Goal: Task Accomplishment & Management: Use online tool/utility

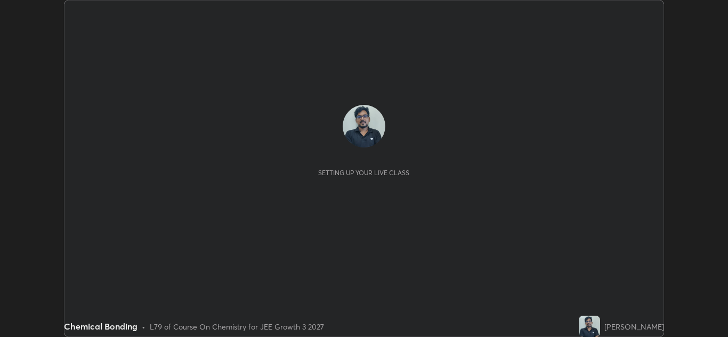
scroll to position [337, 728]
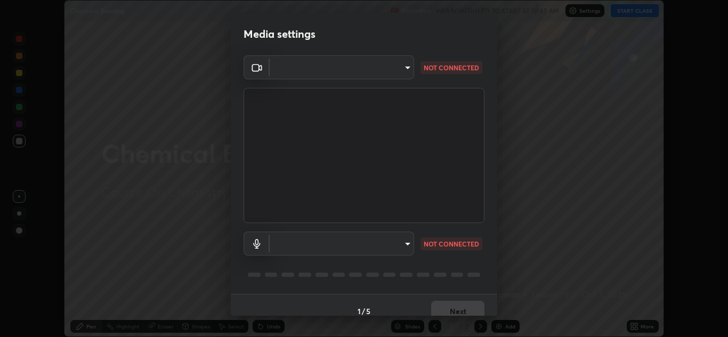
type input "6027955a0ce911b3d0b0459fb5ea5fed3c4248919f82ba55f9ae9152e82cb4b2"
type input "default"
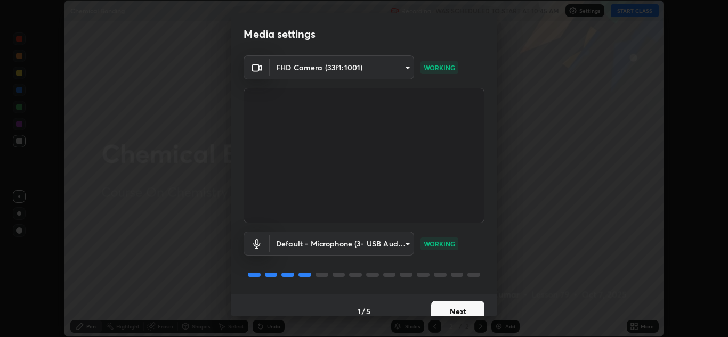
scroll to position [12, 0]
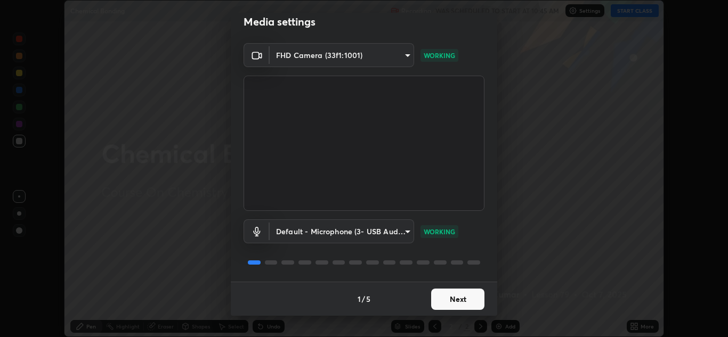
click at [451, 296] on button "Next" at bounding box center [457, 299] width 53 height 21
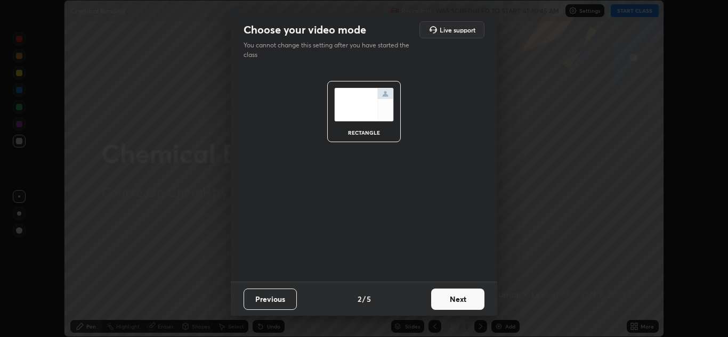
scroll to position [0, 0]
click at [450, 299] on button "Next" at bounding box center [457, 299] width 53 height 21
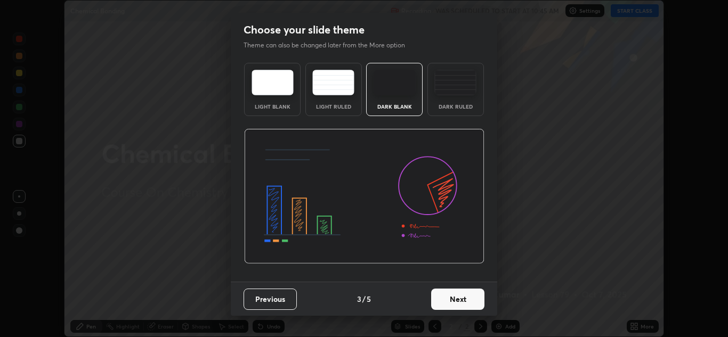
click at [453, 303] on button "Next" at bounding box center [457, 299] width 53 height 21
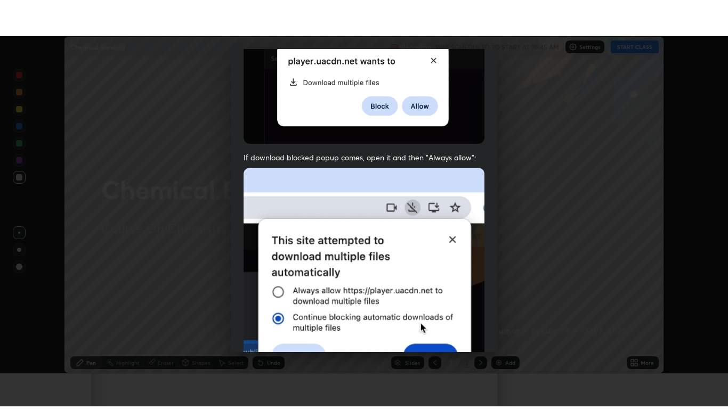
scroll to position [230, 0]
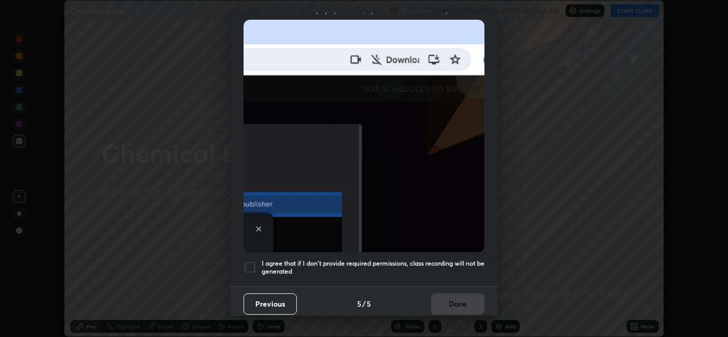
click at [247, 261] on div at bounding box center [250, 267] width 13 height 13
click at [465, 303] on button "Done" at bounding box center [457, 304] width 53 height 21
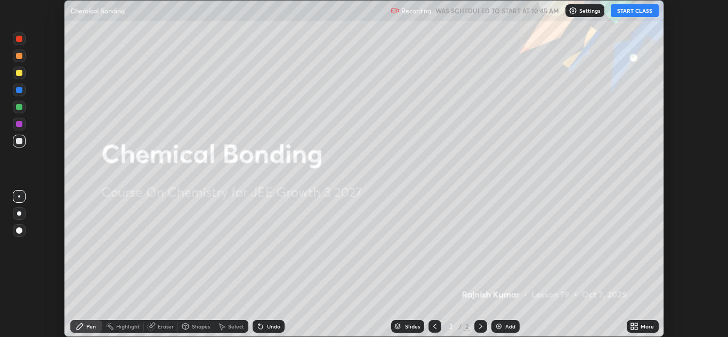
click at [642, 14] on button "START CLASS" at bounding box center [635, 10] width 48 height 13
click at [633, 322] on div "More" at bounding box center [643, 326] width 32 height 13
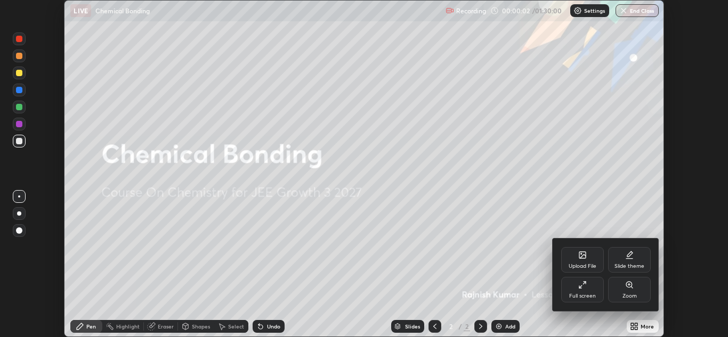
click at [590, 294] on div "Full screen" at bounding box center [582, 296] width 27 height 5
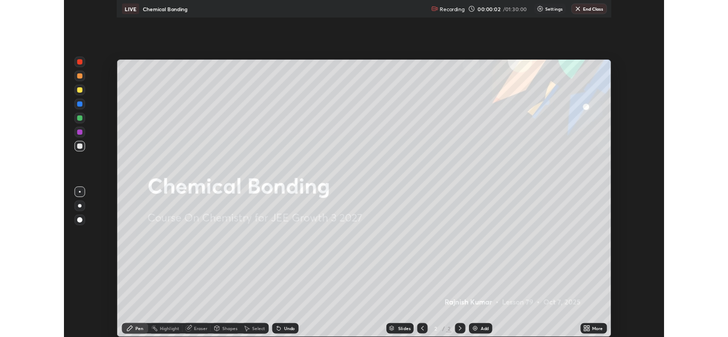
scroll to position [409, 728]
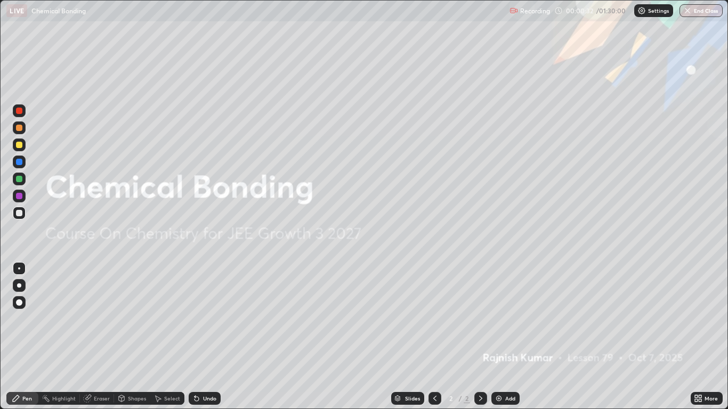
click at [506, 337] on div "Add" at bounding box center [510, 398] width 10 height 5
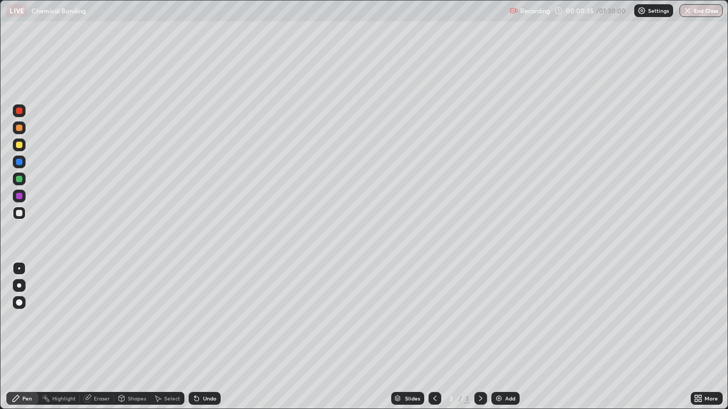
click at [20, 307] on div at bounding box center [19, 302] width 13 height 13
click at [207, 337] on div "Undo" at bounding box center [205, 398] width 32 height 13
click at [209, 337] on div "Undo" at bounding box center [205, 398] width 32 height 13
click at [210, 337] on div "Undo" at bounding box center [205, 398] width 32 height 13
click at [200, 337] on div "Undo" at bounding box center [205, 398] width 32 height 13
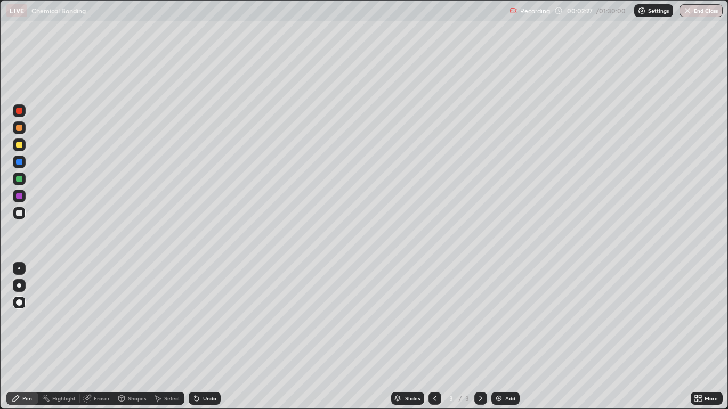
click at [20, 182] on div at bounding box center [19, 179] width 6 height 6
click at [205, 337] on div "Undo" at bounding box center [205, 398] width 32 height 13
click at [204, 337] on div "Undo" at bounding box center [209, 398] width 13 height 5
click at [205, 337] on div "Undo" at bounding box center [209, 398] width 13 height 5
click at [213, 337] on div "Undo" at bounding box center [209, 398] width 13 height 5
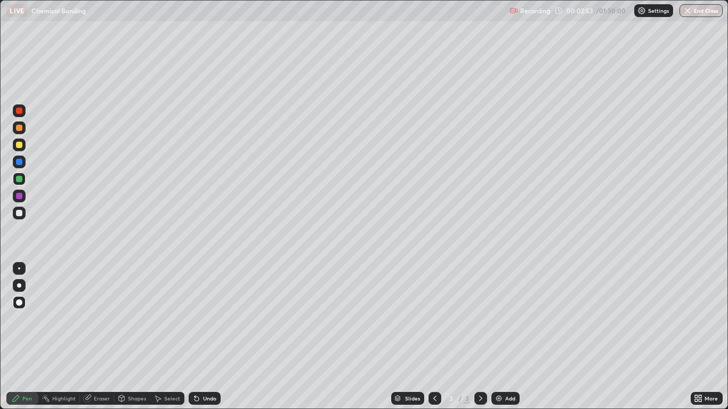
click at [208, 337] on div "Undo" at bounding box center [209, 398] width 13 height 5
click at [18, 180] on div at bounding box center [19, 179] width 6 height 6
click at [19, 196] on div at bounding box center [19, 196] width 6 height 6
click at [23, 213] on div at bounding box center [19, 213] width 13 height 13
click at [21, 147] on div at bounding box center [19, 145] width 6 height 6
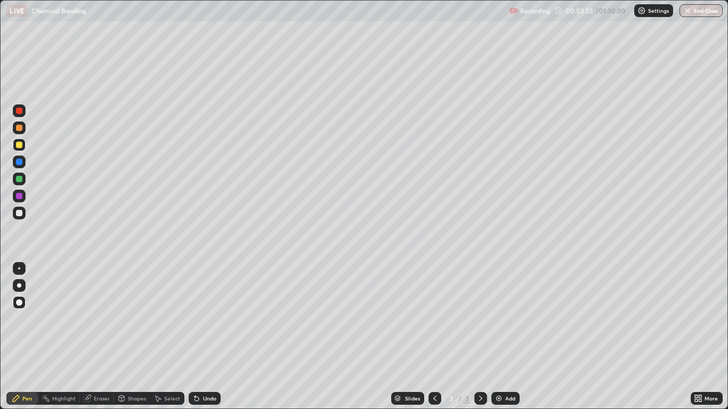
click at [21, 147] on div at bounding box center [19, 145] width 6 height 6
click at [127, 337] on div "Shapes" at bounding box center [132, 398] width 36 height 13
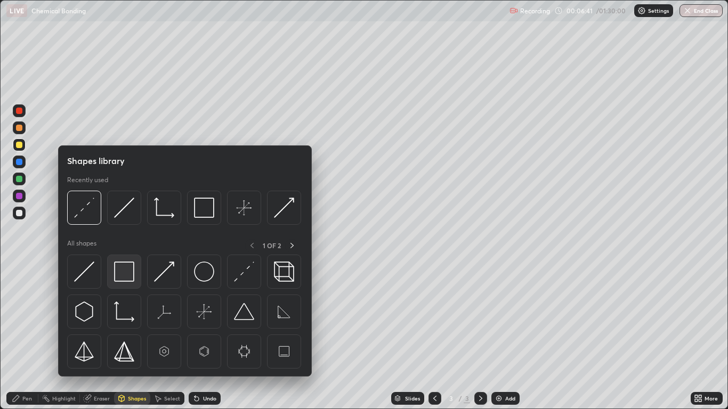
click at [120, 274] on img at bounding box center [124, 272] width 20 height 20
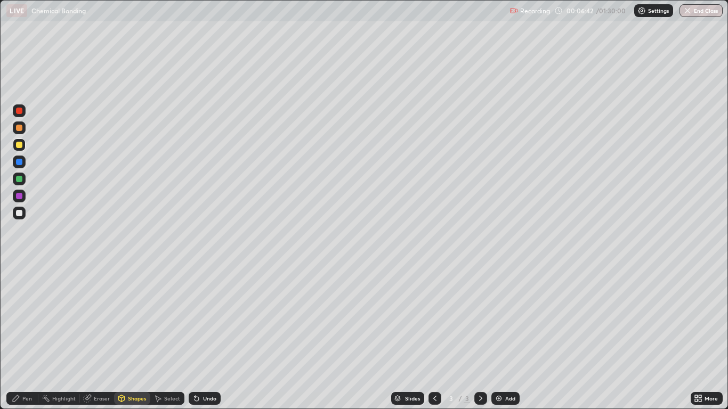
click at [22, 197] on div at bounding box center [19, 196] width 6 height 6
click at [170, 337] on div "Select" at bounding box center [172, 398] width 16 height 5
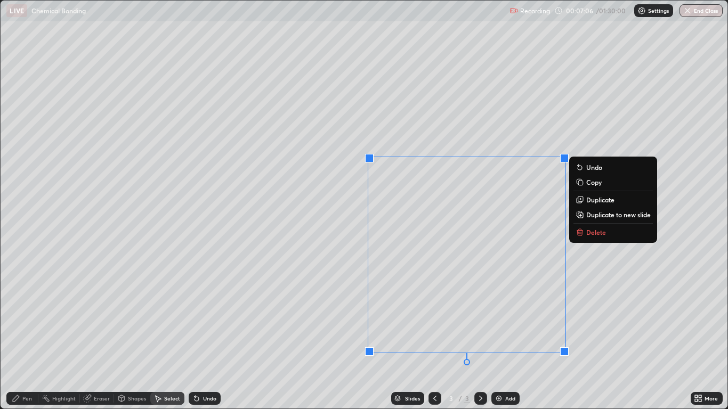
click at [601, 183] on p "Copy" at bounding box center [593, 182] width 15 height 9
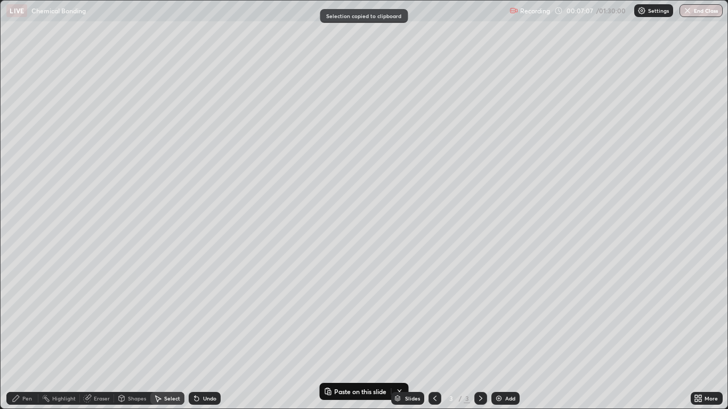
click at [503, 337] on div "Add" at bounding box center [506, 398] width 28 height 13
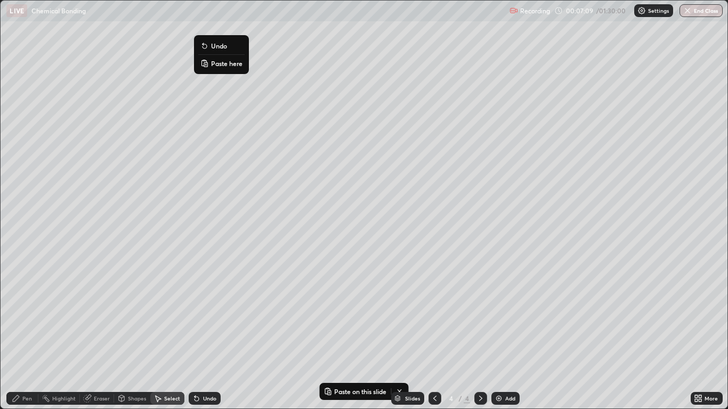
click at [232, 65] on p "Paste here" at bounding box center [226, 63] width 31 height 9
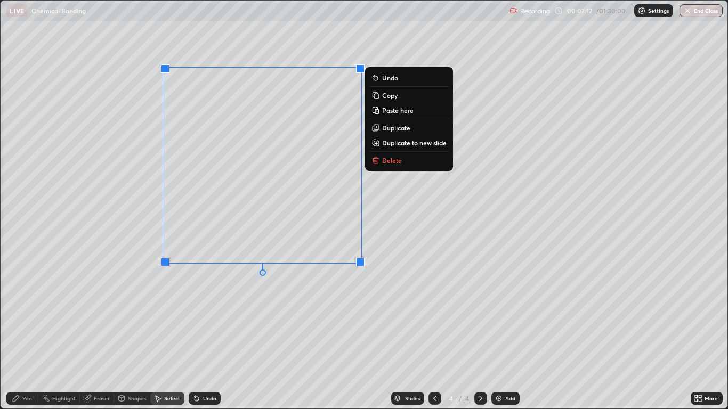
click at [27, 337] on div "Pen" at bounding box center [27, 398] width 10 height 5
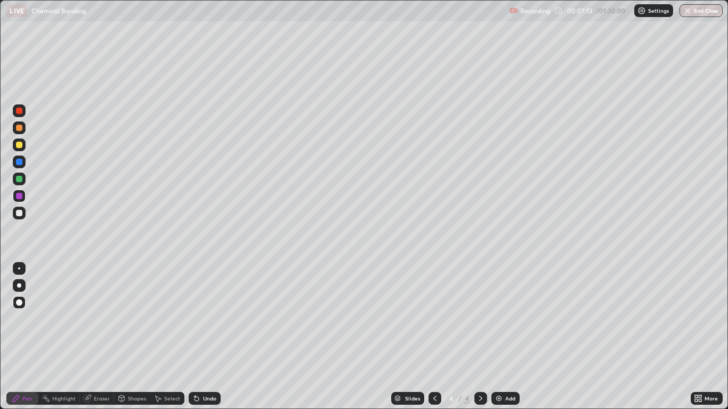
click at [19, 149] on div at bounding box center [19, 145] width 13 height 13
click at [20, 145] on div at bounding box center [19, 145] width 6 height 6
click at [503, 337] on div "Add" at bounding box center [506, 398] width 28 height 13
click at [22, 143] on div at bounding box center [19, 145] width 6 height 6
click at [173, 337] on div "Select" at bounding box center [172, 398] width 16 height 5
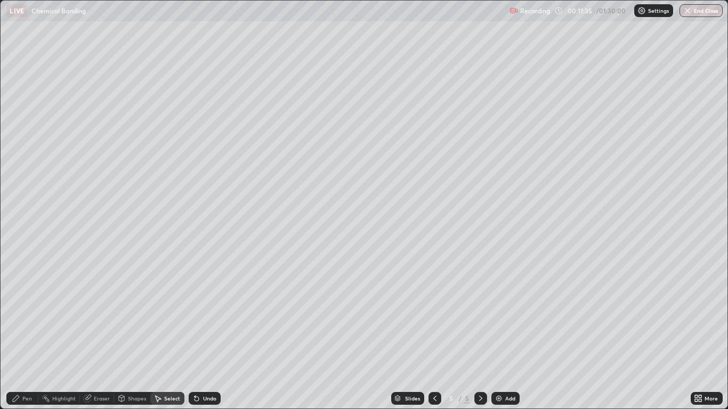
click at [206, 337] on div "Undo" at bounding box center [205, 398] width 32 height 13
click at [200, 337] on div "Undo" at bounding box center [205, 398] width 32 height 13
click at [16, 337] on icon at bounding box center [16, 399] width 6 height 6
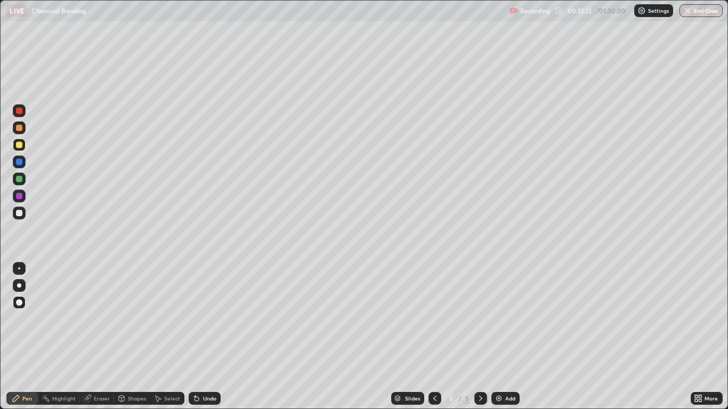
click at [94, 337] on div "Eraser" at bounding box center [102, 398] width 16 height 5
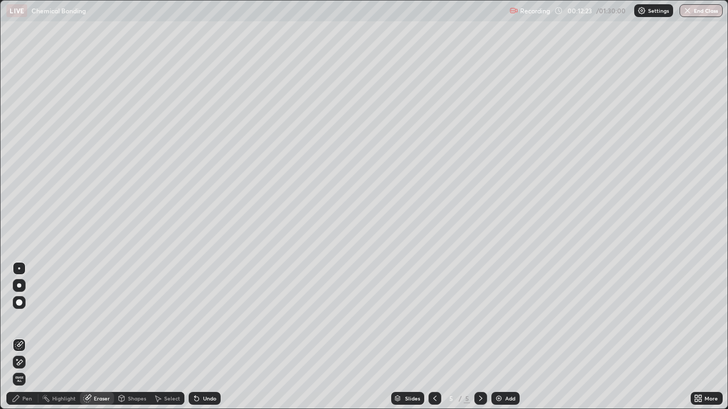
click at [19, 337] on div "Pen" at bounding box center [22, 398] width 32 height 13
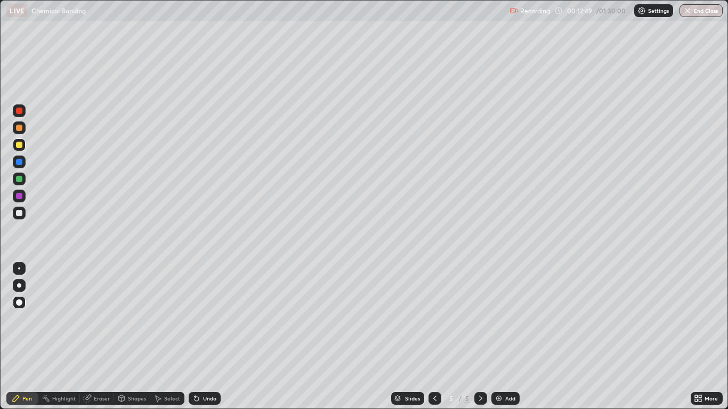
click at [19, 180] on div at bounding box center [19, 179] width 6 height 6
click at [508, 337] on div "Add" at bounding box center [506, 398] width 28 height 13
click at [19, 146] on div at bounding box center [19, 145] width 6 height 6
click at [435, 337] on div at bounding box center [435, 398] width 13 height 13
click at [436, 337] on icon at bounding box center [435, 398] width 9 height 9
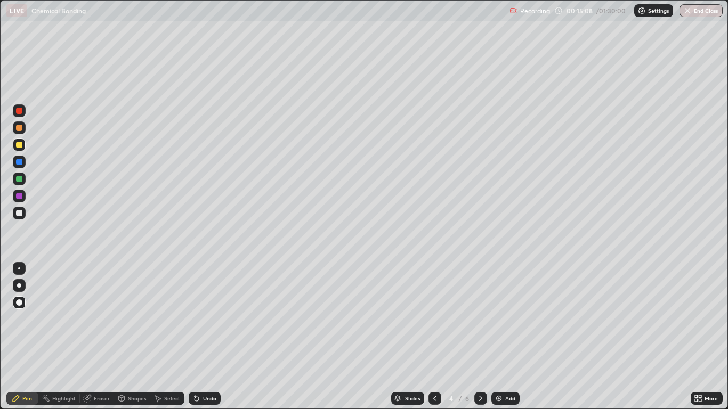
click at [439, 337] on div at bounding box center [435, 398] width 13 height 13
click at [479, 337] on icon at bounding box center [481, 398] width 9 height 9
click at [481, 337] on icon at bounding box center [481, 398] width 9 height 9
click at [25, 337] on div "Pen" at bounding box center [27, 398] width 10 height 5
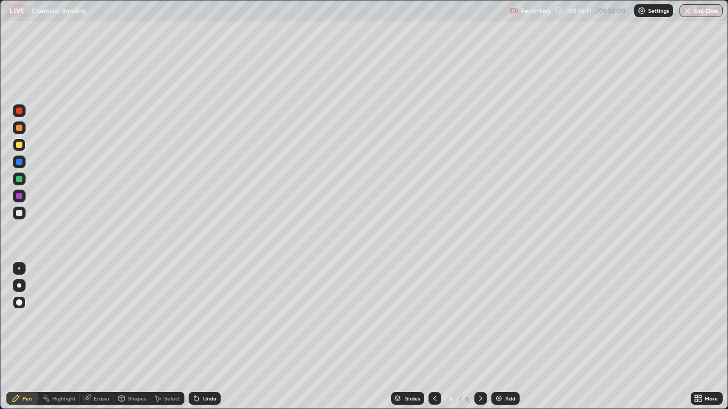
click at [200, 337] on div "Undo" at bounding box center [205, 398] width 32 height 13
click at [19, 180] on div at bounding box center [19, 179] width 6 height 6
click at [512, 337] on div "Add" at bounding box center [510, 398] width 10 height 5
click at [203, 337] on div "Undo" at bounding box center [205, 398] width 32 height 13
click at [204, 337] on div "Undo" at bounding box center [209, 398] width 13 height 5
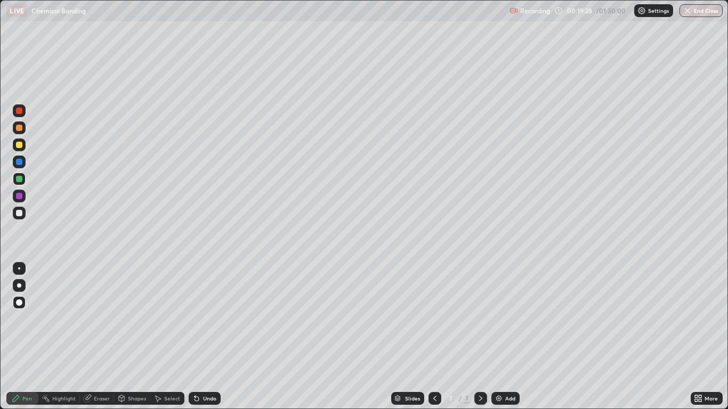
click at [205, 337] on div "Undo" at bounding box center [209, 398] width 13 height 5
click at [19, 148] on div at bounding box center [19, 145] width 6 height 6
click at [20, 195] on div at bounding box center [19, 196] width 6 height 6
click at [20, 145] on div at bounding box center [19, 145] width 6 height 6
click at [20, 180] on div at bounding box center [19, 179] width 6 height 6
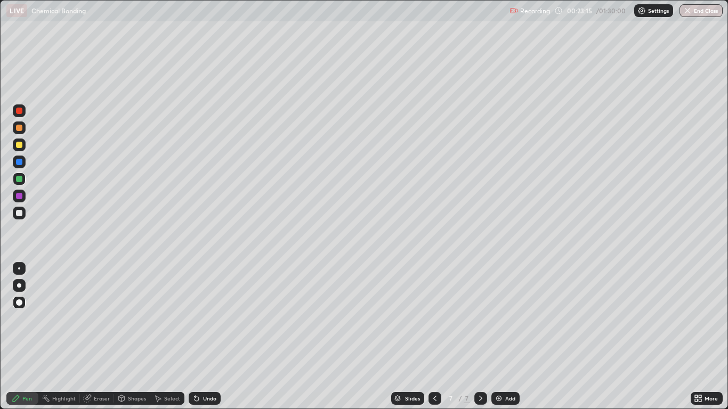
click at [21, 197] on div at bounding box center [19, 196] width 6 height 6
click at [19, 144] on div at bounding box center [19, 145] width 6 height 6
click at [16, 164] on div at bounding box center [19, 162] width 6 height 6
click at [17, 145] on div at bounding box center [19, 145] width 6 height 6
click at [203, 337] on div "Undo" at bounding box center [205, 398] width 32 height 13
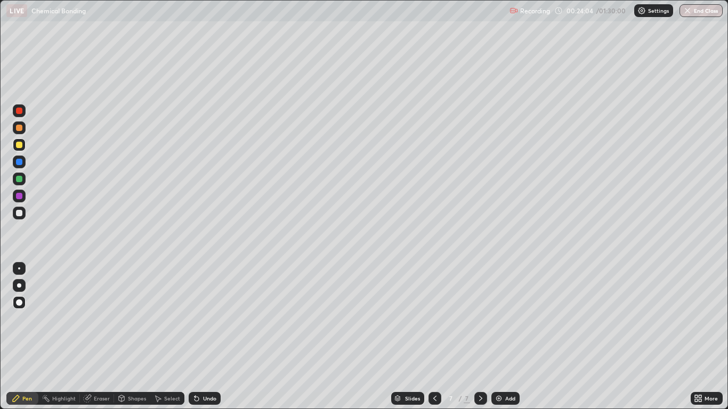
click at [204, 337] on div "Undo" at bounding box center [209, 398] width 13 height 5
click at [509, 337] on div "Add" at bounding box center [510, 398] width 10 height 5
click at [431, 337] on icon at bounding box center [435, 398] width 9 height 9
click at [477, 337] on div at bounding box center [480, 398] width 13 height 13
click at [18, 179] on div at bounding box center [19, 179] width 6 height 6
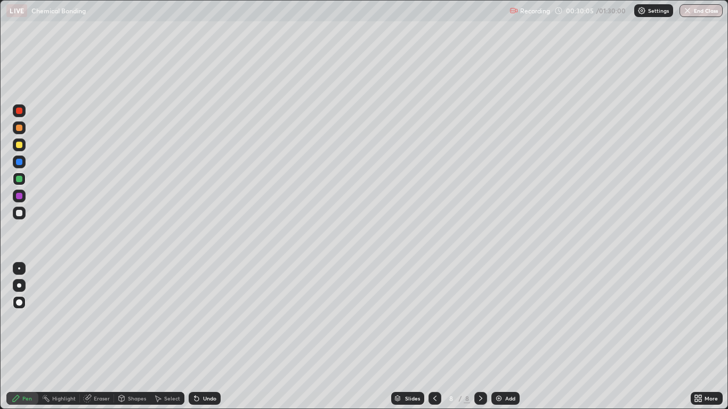
click at [514, 337] on div "Add" at bounding box center [510, 398] width 10 height 5
click at [434, 337] on icon at bounding box center [434, 398] width 3 height 5
click at [480, 337] on icon at bounding box center [481, 398] width 9 height 9
click at [204, 337] on div "Undo" at bounding box center [205, 398] width 32 height 13
click at [197, 337] on div "Undo" at bounding box center [205, 398] width 32 height 13
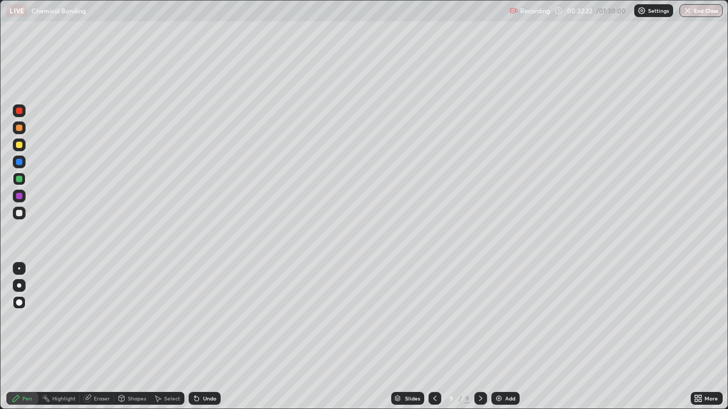
click at [195, 337] on icon at bounding box center [197, 399] width 4 height 4
click at [196, 337] on div "Undo" at bounding box center [205, 398] width 32 height 13
click at [195, 337] on icon at bounding box center [197, 399] width 4 height 4
click at [203, 337] on div "Undo" at bounding box center [205, 398] width 32 height 13
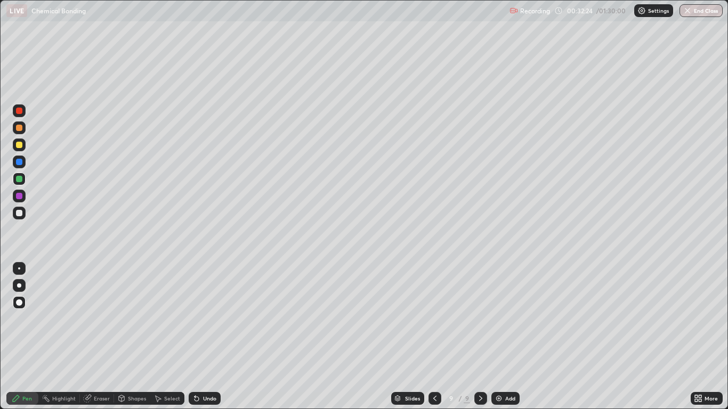
click at [201, 337] on div "Undo" at bounding box center [205, 398] width 32 height 13
click at [502, 337] on div "Add" at bounding box center [506, 398] width 28 height 13
click at [20, 146] on div at bounding box center [19, 145] width 6 height 6
click at [205, 337] on div "Undo" at bounding box center [209, 398] width 13 height 5
click at [23, 215] on div at bounding box center [19, 213] width 13 height 13
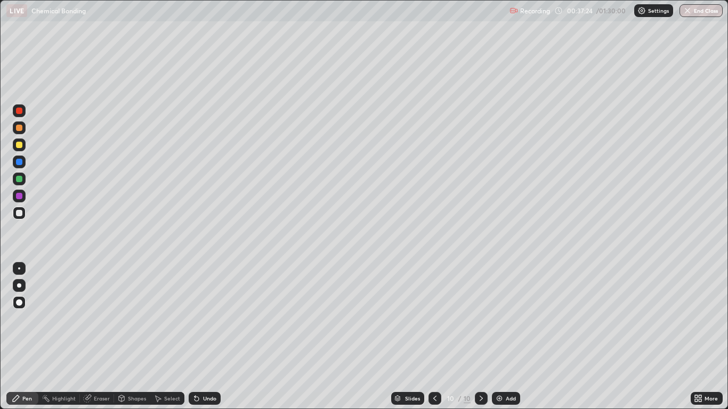
click at [132, 337] on div "Shapes" at bounding box center [137, 398] width 18 height 5
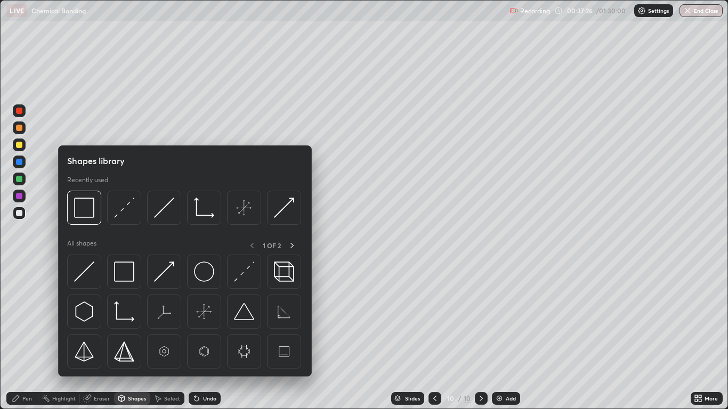
click at [18, 178] on div at bounding box center [19, 179] width 6 height 6
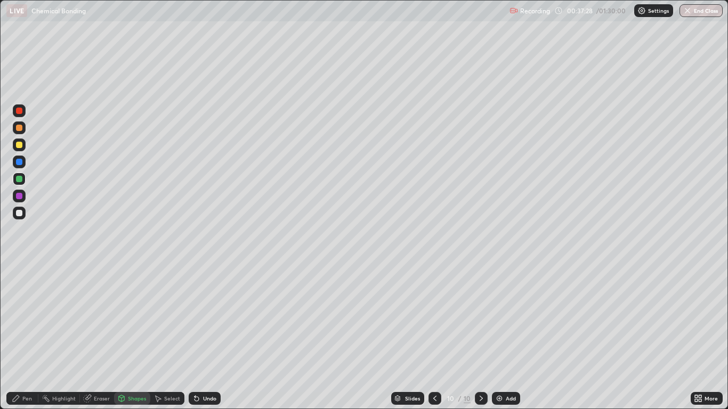
click at [206, 337] on div "Undo" at bounding box center [209, 398] width 13 height 5
click at [24, 337] on div "Pen" at bounding box center [27, 398] width 10 height 5
click at [128, 337] on div "Shapes" at bounding box center [137, 398] width 18 height 5
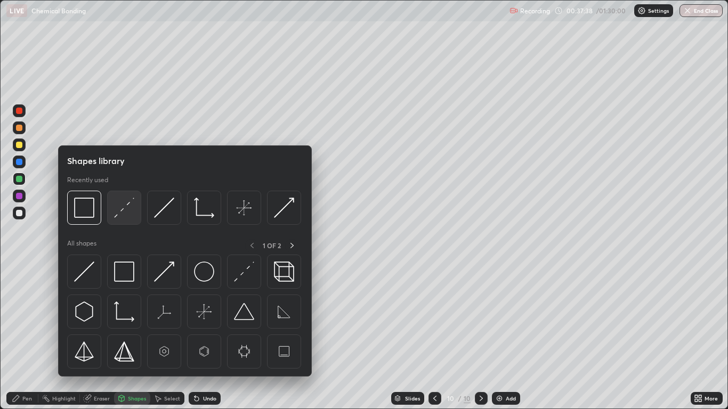
click at [123, 208] on img at bounding box center [124, 208] width 20 height 20
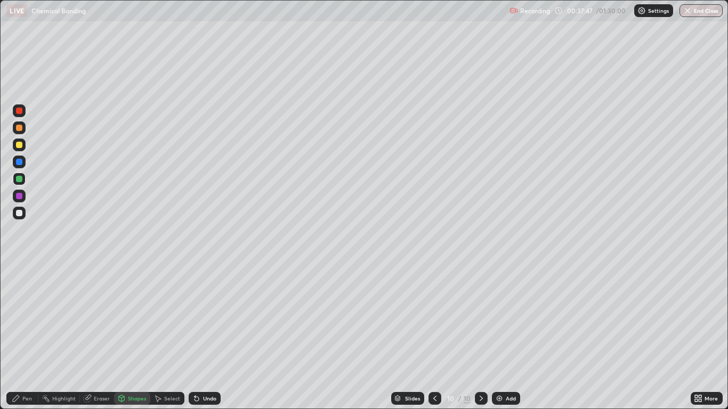
click at [22, 337] on div "Pen" at bounding box center [22, 398] width 32 height 13
click at [19, 197] on div at bounding box center [19, 196] width 6 height 6
click at [210, 337] on div "Undo" at bounding box center [205, 398] width 32 height 13
click at [199, 337] on icon at bounding box center [196, 398] width 9 height 9
click at [203, 337] on div "Undo" at bounding box center [209, 398] width 13 height 5
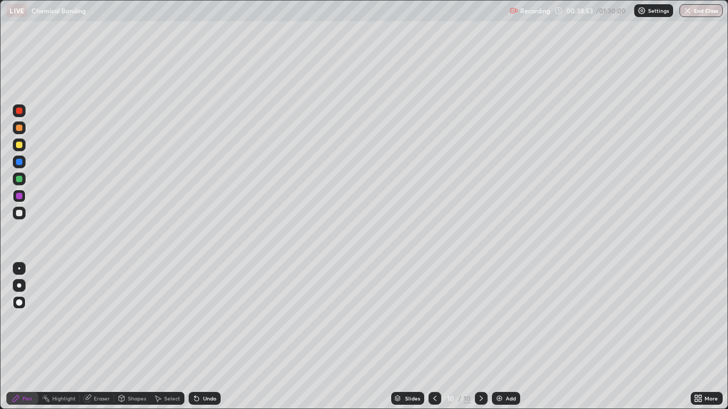
click at [20, 176] on div at bounding box center [19, 179] width 6 height 6
click at [19, 146] on div at bounding box center [19, 145] width 6 height 6
click at [502, 337] on img at bounding box center [499, 398] width 9 height 9
click at [207, 337] on div "Undo" at bounding box center [209, 398] width 13 height 5
click at [208, 337] on div "Undo" at bounding box center [209, 398] width 13 height 5
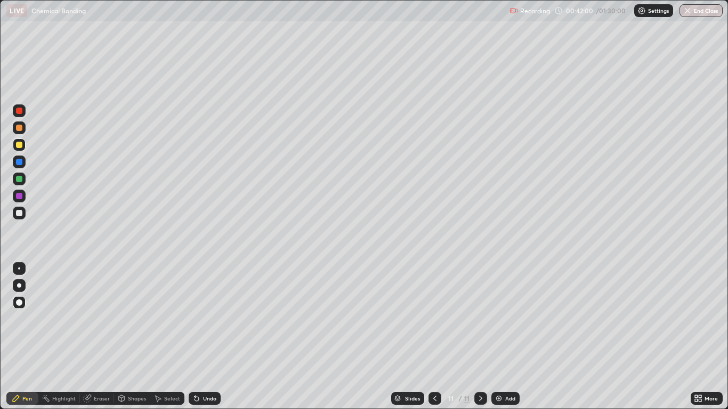
click at [208, 337] on div "Undo" at bounding box center [209, 398] width 13 height 5
click at [203, 337] on div "Undo" at bounding box center [209, 398] width 13 height 5
click at [13, 180] on div at bounding box center [19, 179] width 13 height 13
click at [207, 337] on div "Undo" at bounding box center [209, 398] width 13 height 5
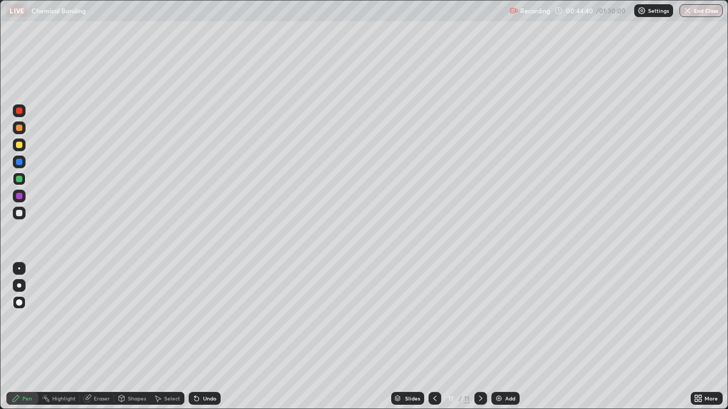
click at [168, 337] on div "Select" at bounding box center [172, 398] width 16 height 5
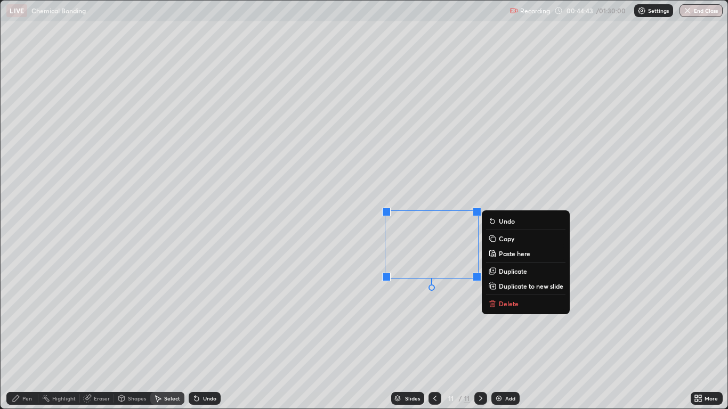
click at [376, 301] on div "0 ° Undo Copy Paste here Duplicate Duplicate to new slide Delete" at bounding box center [364, 205] width 727 height 408
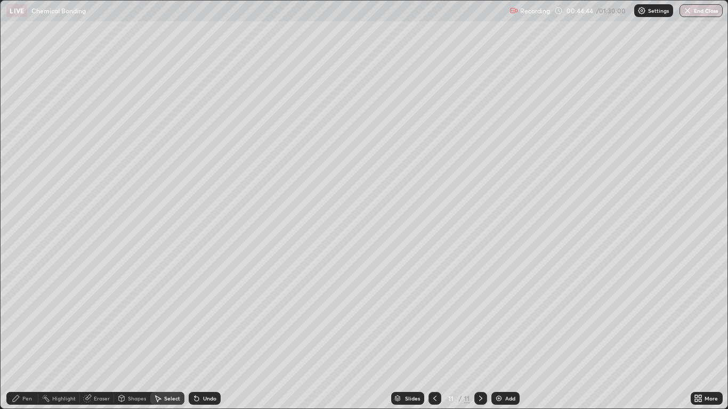
click at [25, 337] on div "Pen" at bounding box center [27, 398] width 10 height 5
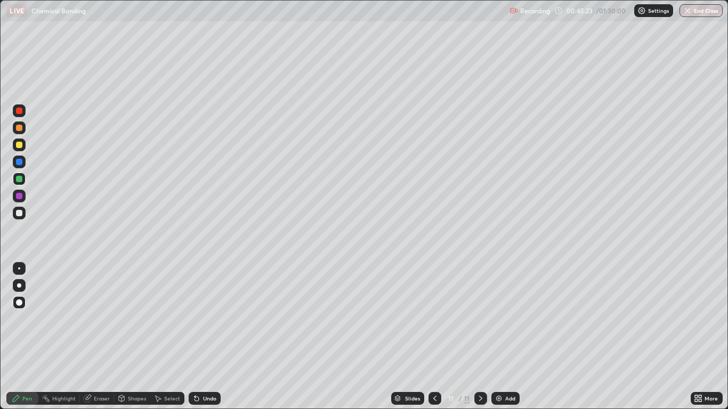
click at [208, 337] on div "Undo" at bounding box center [209, 398] width 13 height 5
click at [504, 337] on div "Add" at bounding box center [506, 398] width 28 height 13
click at [20, 144] on div at bounding box center [19, 145] width 6 height 6
click at [19, 149] on div at bounding box center [19, 145] width 13 height 13
click at [21, 180] on div at bounding box center [19, 179] width 6 height 6
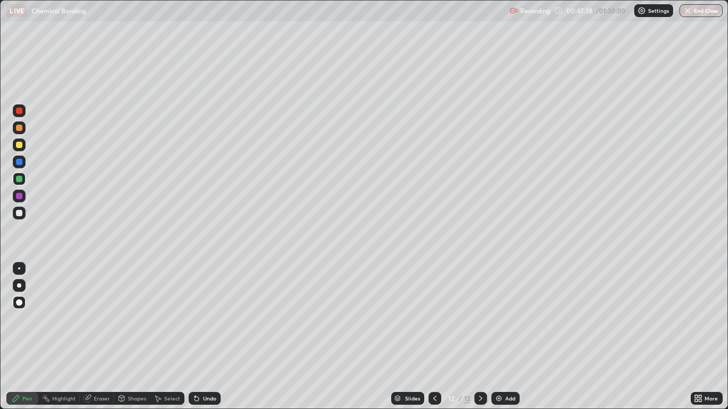
click at [207, 337] on div "Undo" at bounding box center [209, 398] width 13 height 5
click at [19, 142] on div at bounding box center [19, 145] width 6 height 6
click at [20, 176] on div at bounding box center [19, 179] width 6 height 6
click at [21, 213] on div at bounding box center [19, 213] width 6 height 6
click at [133, 337] on div "Shapes" at bounding box center [137, 398] width 18 height 5
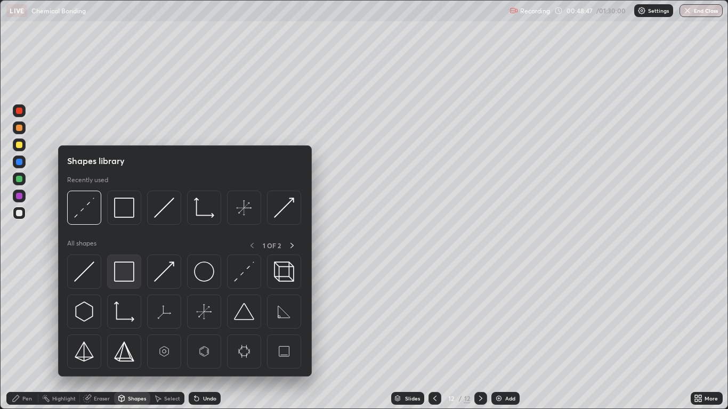
click at [122, 275] on img at bounding box center [124, 272] width 20 height 20
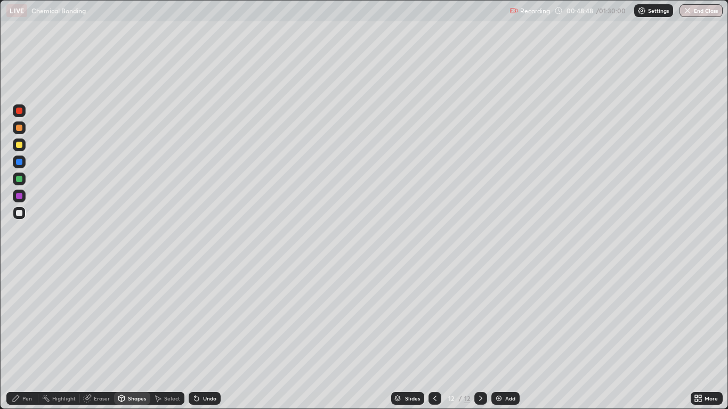
click at [19, 195] on div at bounding box center [19, 196] width 6 height 6
click at [181, 337] on div "Select" at bounding box center [167, 398] width 34 height 13
click at [201, 337] on div "Undo" at bounding box center [205, 398] width 32 height 13
click at [26, 337] on div "Pen" at bounding box center [27, 398] width 10 height 5
click at [131, 337] on div "Shapes" at bounding box center [137, 398] width 18 height 5
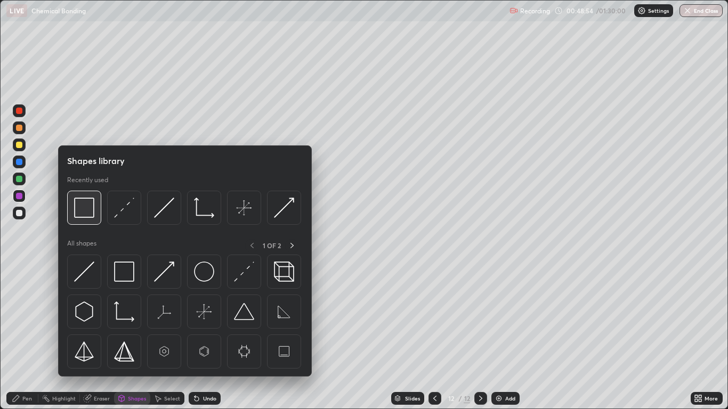
click at [86, 210] on img at bounding box center [84, 208] width 20 height 20
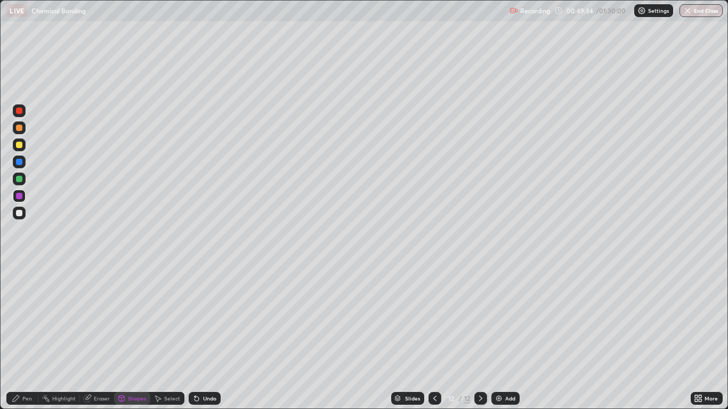
click at [96, 337] on div "Eraser" at bounding box center [97, 398] width 34 height 13
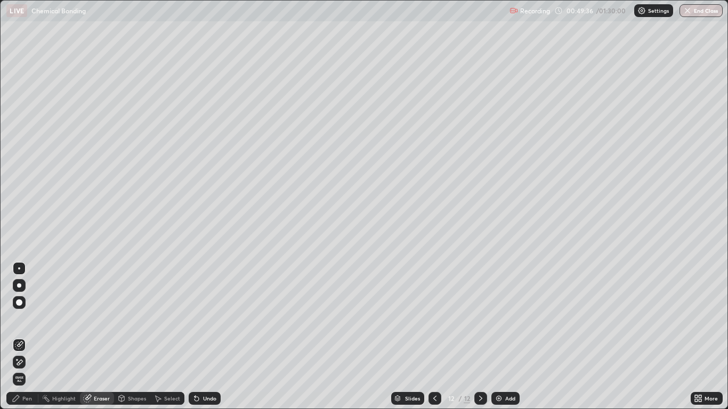
click at [25, 337] on div "Pen" at bounding box center [27, 398] width 10 height 5
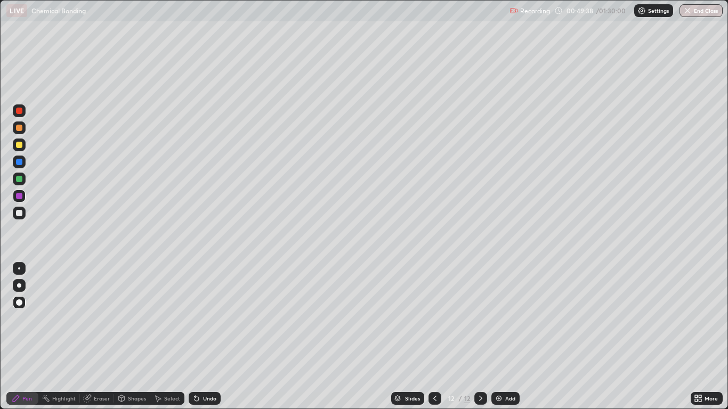
click at [208, 337] on div "Undo" at bounding box center [209, 398] width 13 height 5
click at [211, 337] on div "Undo" at bounding box center [205, 398] width 32 height 13
click at [207, 337] on div "Undo" at bounding box center [209, 398] width 13 height 5
click at [18, 217] on div at bounding box center [19, 213] width 13 height 13
click at [212, 337] on div "Undo" at bounding box center [209, 398] width 13 height 5
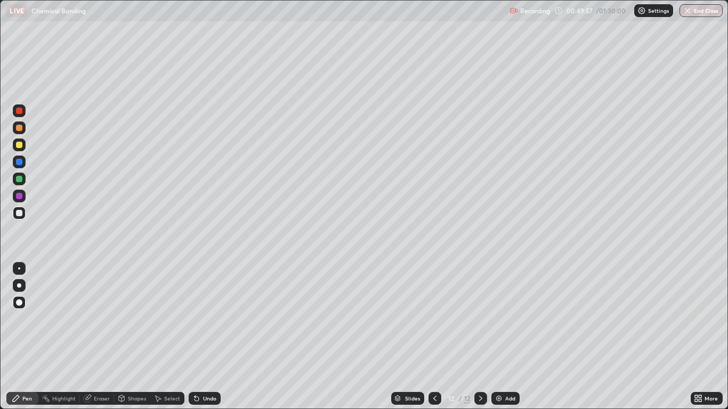
click at [208, 337] on div "Undo" at bounding box center [209, 398] width 13 height 5
click at [201, 337] on div "Undo" at bounding box center [205, 398] width 32 height 13
click at [167, 337] on div "Select" at bounding box center [167, 398] width 34 height 13
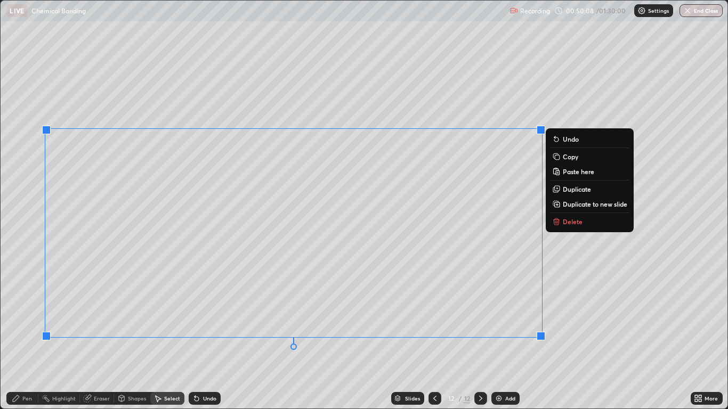
click at [25, 246] on div "Erase all" at bounding box center [19, 204] width 26 height 367
click at [78, 337] on div "0 ° Undo Copy Paste here Duplicate Duplicate to new slide Delete" at bounding box center [364, 205] width 727 height 408
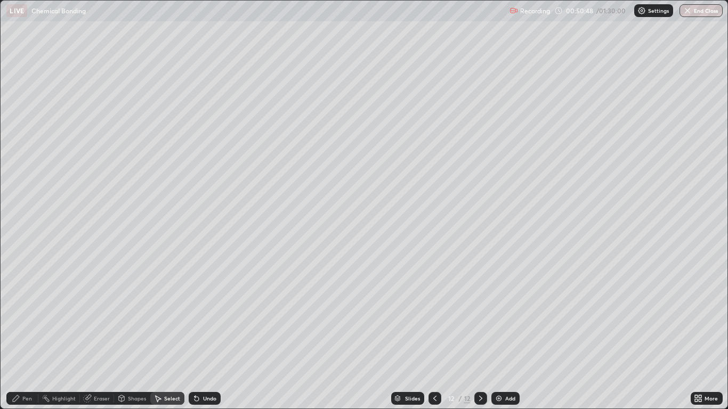
click at [29, 337] on div "Pen" at bounding box center [27, 398] width 10 height 5
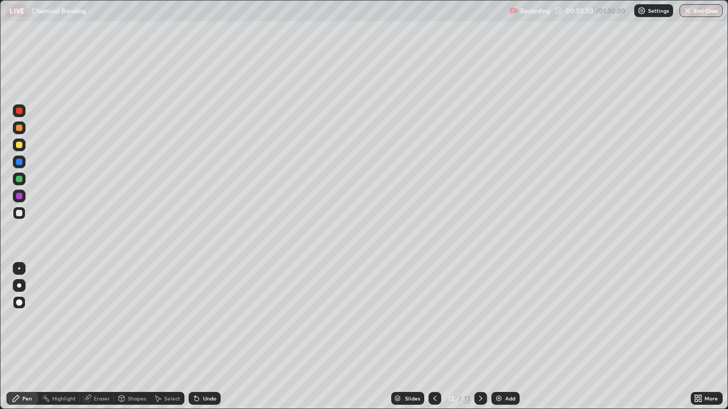
click at [22, 202] on div at bounding box center [19, 196] width 13 height 13
click at [498, 337] on img at bounding box center [499, 398] width 9 height 9
click at [19, 146] on div at bounding box center [19, 145] width 6 height 6
click at [20, 182] on div at bounding box center [19, 179] width 6 height 6
click at [136, 337] on div "Shapes" at bounding box center [137, 398] width 18 height 5
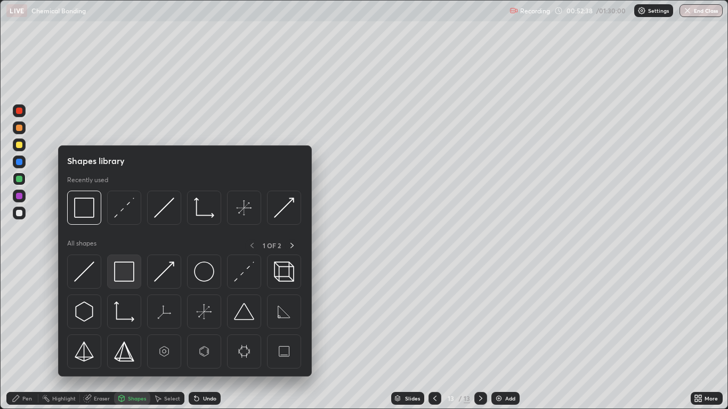
click at [131, 274] on img at bounding box center [124, 272] width 20 height 20
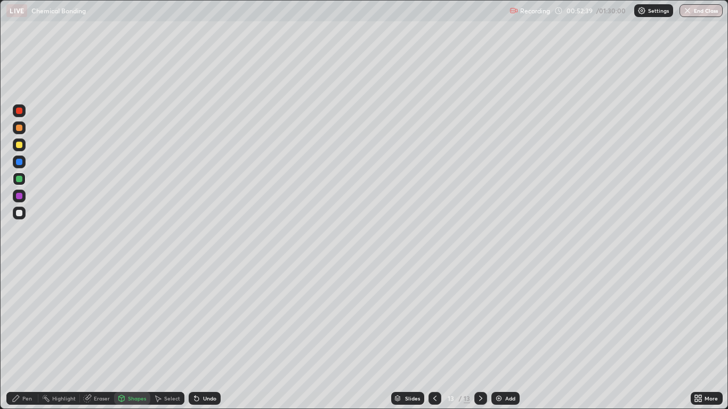
click at [23, 198] on div at bounding box center [19, 196] width 13 height 13
click at [19, 337] on div "Pen" at bounding box center [22, 398] width 32 height 13
click at [17, 176] on div at bounding box center [19, 179] width 6 height 6
click at [133, 337] on div "Shapes" at bounding box center [137, 398] width 18 height 5
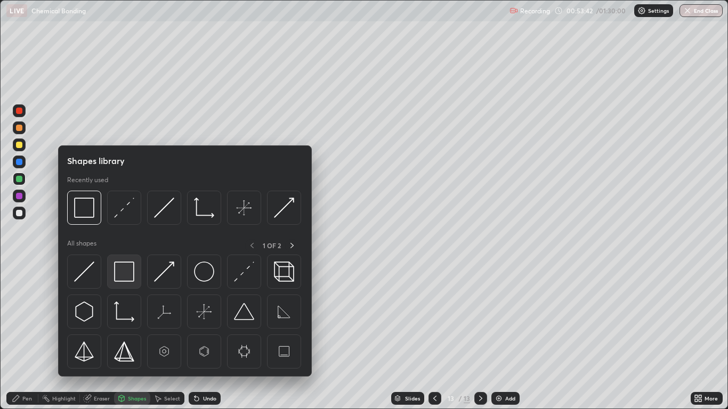
click at [132, 277] on img at bounding box center [124, 272] width 20 height 20
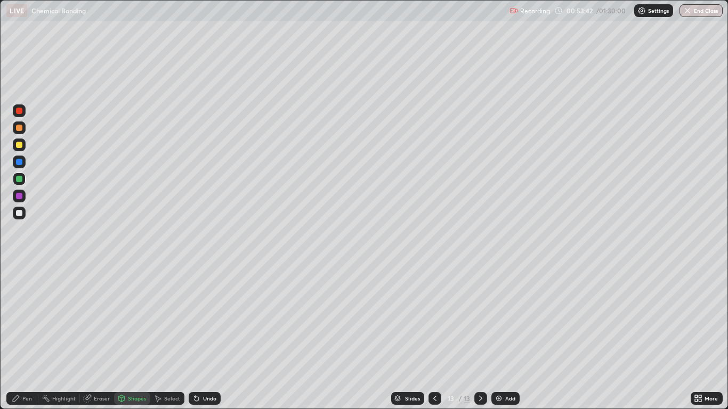
click at [25, 197] on div at bounding box center [19, 196] width 13 height 13
click at [19, 197] on div at bounding box center [19, 196] width 6 height 6
click at [212, 337] on div "Undo" at bounding box center [209, 398] width 13 height 5
click at [22, 337] on div "Pen" at bounding box center [27, 398] width 10 height 5
click at [208, 337] on div "Undo" at bounding box center [205, 398] width 32 height 13
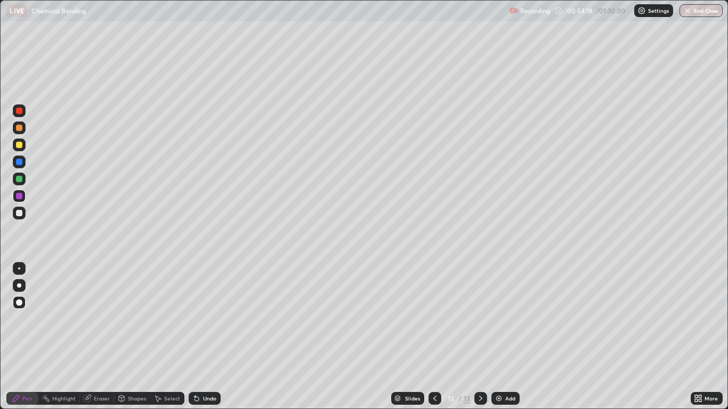
click at [205, 337] on div "Undo" at bounding box center [205, 398] width 32 height 13
click at [128, 337] on div "Shapes" at bounding box center [137, 398] width 18 height 5
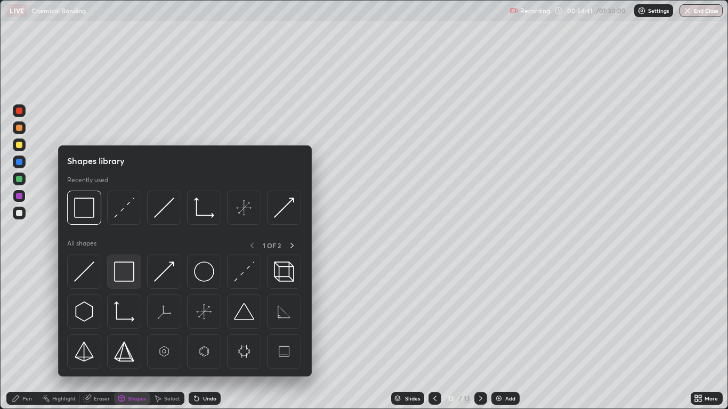
click at [128, 275] on img at bounding box center [124, 272] width 20 height 20
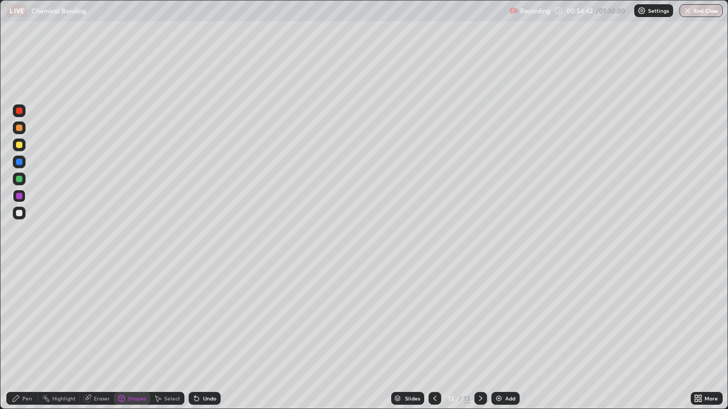
click at [20, 175] on div at bounding box center [19, 179] width 13 height 13
click at [204, 337] on div "Undo" at bounding box center [209, 398] width 13 height 5
click at [162, 337] on icon at bounding box center [158, 398] width 9 height 9
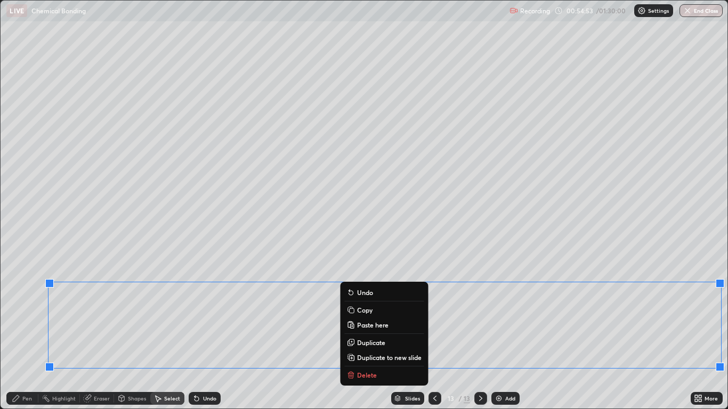
click at [39, 243] on div "0 ° Undo Copy Paste here Duplicate Duplicate to new slide Delete" at bounding box center [364, 205] width 727 height 408
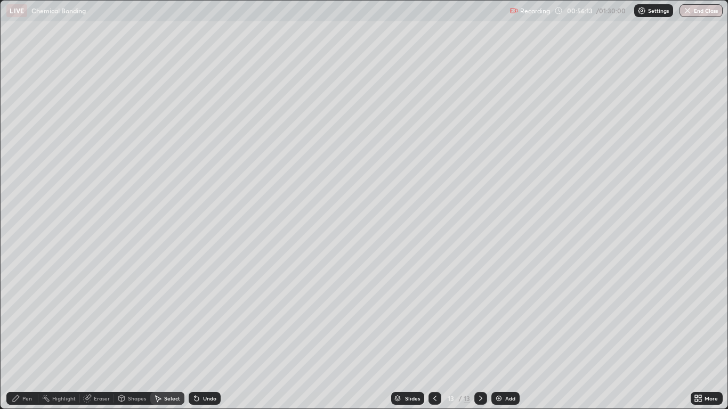
click at [164, 337] on div "Select" at bounding box center [172, 398] width 16 height 5
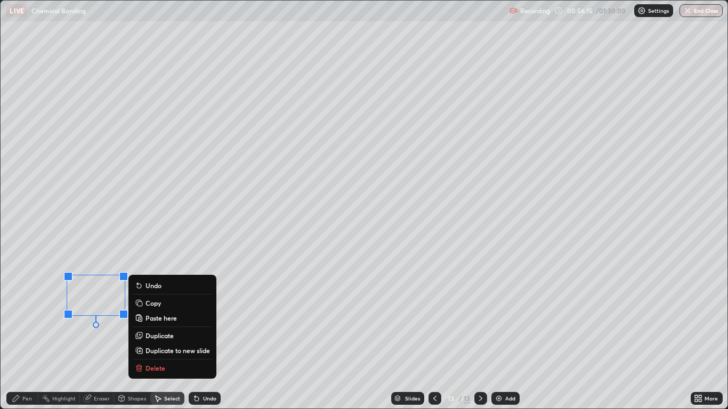
click at [96, 333] on div "0 ° Undo Copy Paste here Duplicate Duplicate to new slide Delete" at bounding box center [364, 205] width 727 height 408
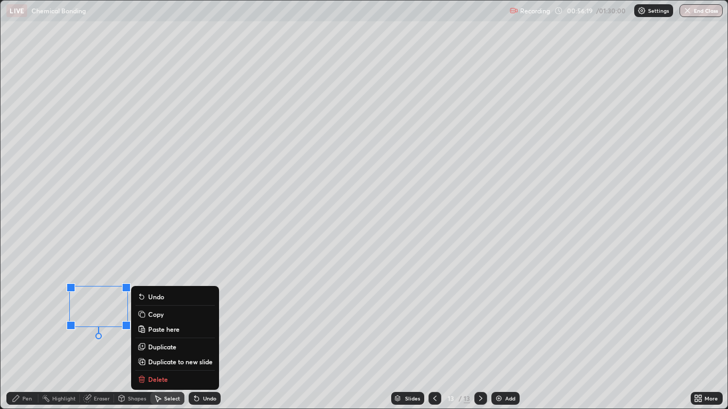
click at [28, 327] on div "Erase all" at bounding box center [19, 204] width 26 height 367
click at [78, 255] on div "0 ° Undo Copy Paste here Duplicate Duplicate to new slide Delete" at bounding box center [364, 205] width 727 height 408
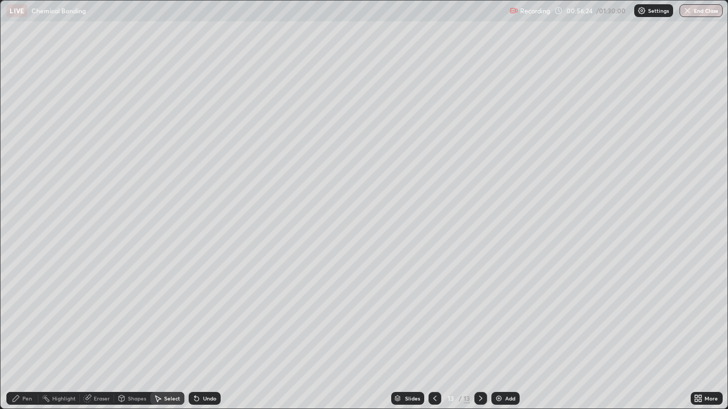
click at [510, 337] on div "Add" at bounding box center [510, 398] width 10 height 5
click at [21, 337] on div "Pen" at bounding box center [22, 398] width 32 height 13
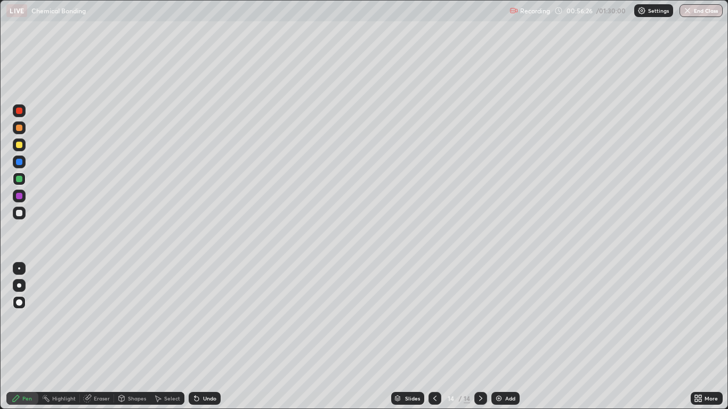
click at [19, 129] on div at bounding box center [19, 128] width 6 height 6
click at [17, 178] on div at bounding box center [19, 179] width 6 height 6
click at [507, 337] on div "Add" at bounding box center [510, 398] width 10 height 5
click at [205, 337] on div "Undo" at bounding box center [209, 398] width 13 height 5
click at [166, 337] on div "Select" at bounding box center [167, 398] width 34 height 13
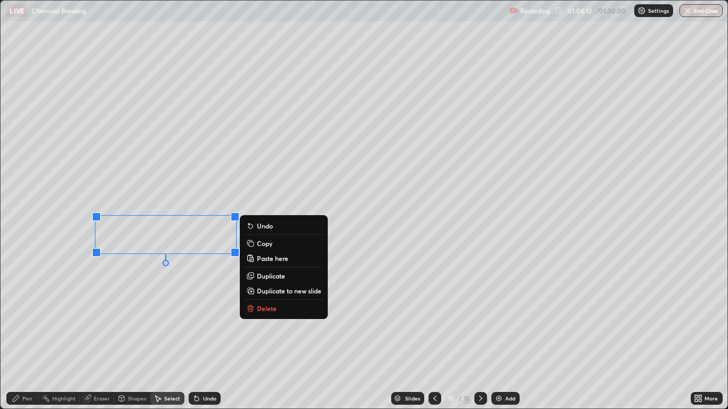
click at [159, 305] on div "0 ° Undo Copy Paste here Duplicate Duplicate to new slide Delete" at bounding box center [364, 205] width 727 height 408
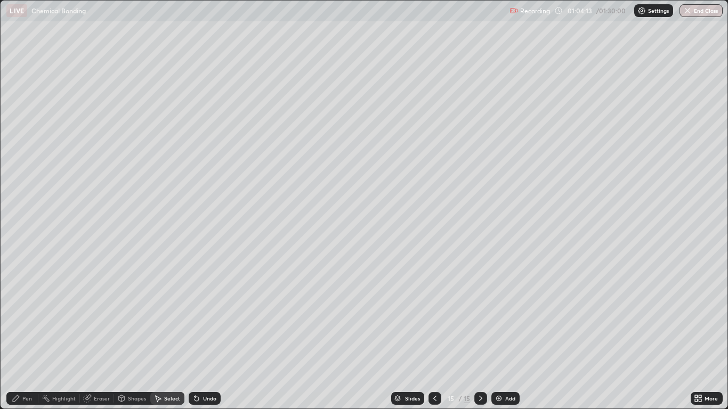
click at [93, 337] on div "Eraser" at bounding box center [97, 398] width 34 height 13
click at [27, 337] on div "Pen" at bounding box center [27, 398] width 10 height 5
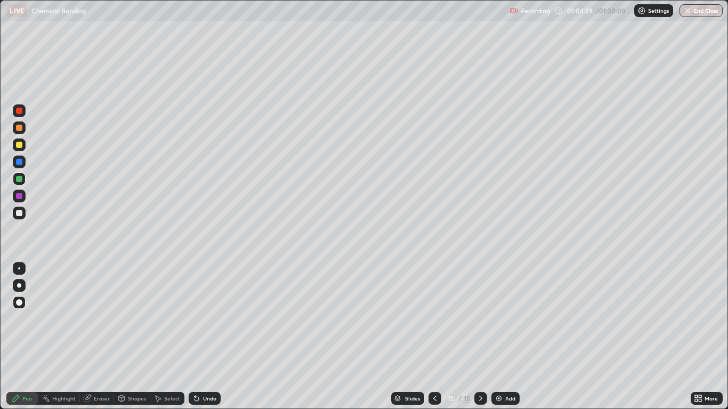
click at [434, 337] on icon at bounding box center [435, 398] width 9 height 9
click at [483, 337] on div at bounding box center [480, 398] width 13 height 13
click at [20, 145] on div at bounding box center [19, 145] width 6 height 6
click at [430, 337] on div at bounding box center [435, 398] width 13 height 13
click at [482, 337] on icon at bounding box center [481, 398] width 9 height 9
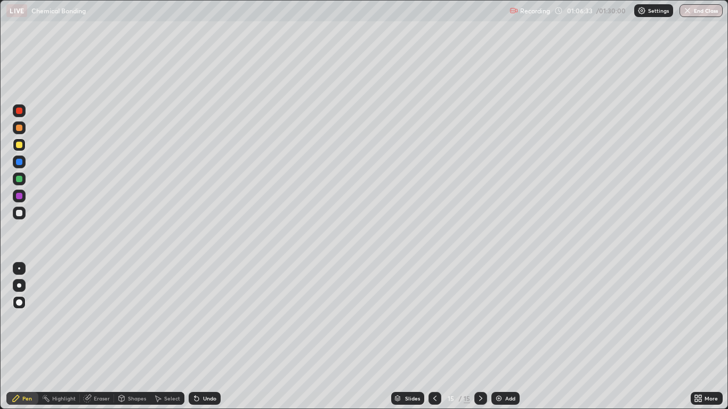
click at [14, 213] on div at bounding box center [19, 213] width 13 height 13
click at [20, 218] on div at bounding box center [19, 213] width 13 height 13
click at [209, 337] on div "Undo" at bounding box center [205, 398] width 32 height 13
click at [210, 337] on div "Undo" at bounding box center [205, 398] width 32 height 13
click at [213, 337] on div "Undo" at bounding box center [205, 398] width 32 height 13
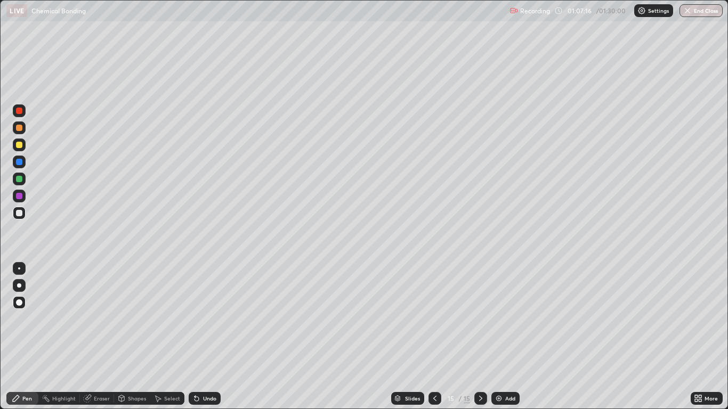
click at [214, 337] on div "Undo" at bounding box center [205, 398] width 32 height 13
click at [215, 337] on div "Undo" at bounding box center [205, 398] width 32 height 13
click at [505, 337] on div "Add" at bounding box center [510, 398] width 10 height 5
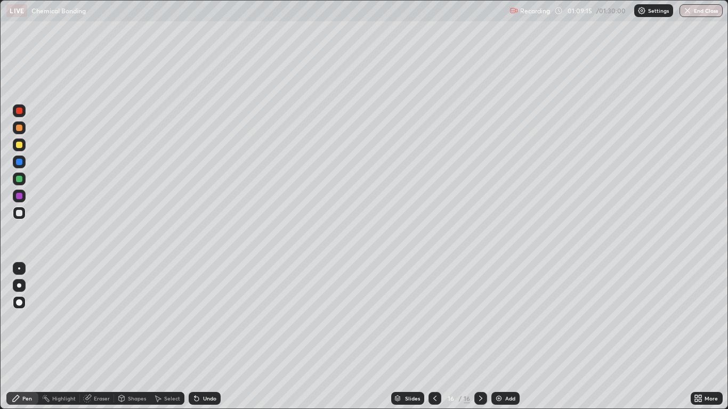
click at [433, 337] on icon at bounding box center [435, 398] width 9 height 9
click at [479, 337] on icon at bounding box center [481, 398] width 9 height 9
click at [14, 144] on div at bounding box center [19, 145] width 13 height 13
click at [20, 145] on div at bounding box center [19, 145] width 6 height 6
click at [203, 337] on div "Undo" at bounding box center [205, 398] width 32 height 13
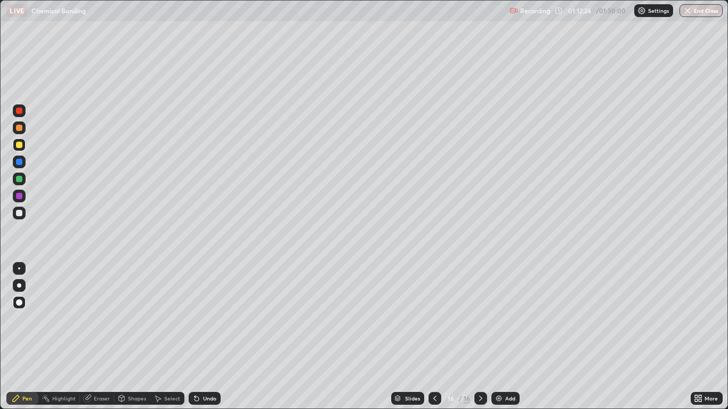
click at [96, 337] on div "Eraser" at bounding box center [102, 398] width 16 height 5
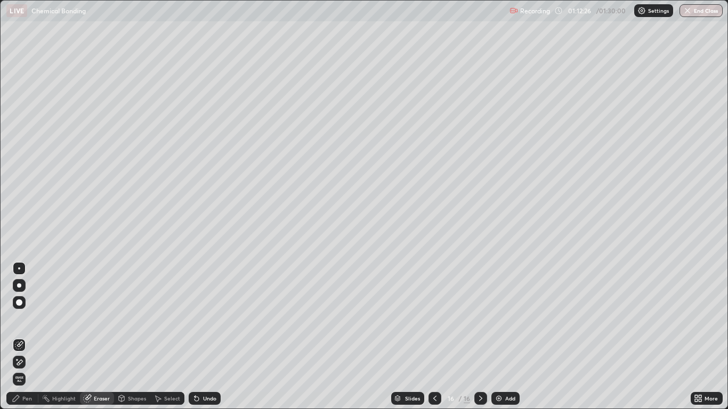
click at [25, 337] on div "Pen" at bounding box center [27, 398] width 10 height 5
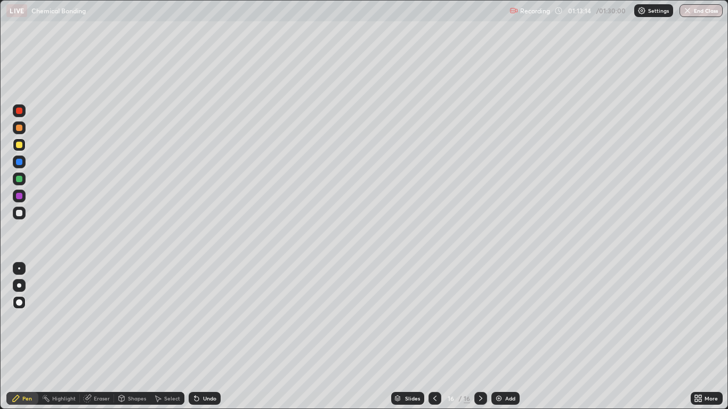
click at [92, 337] on div "Eraser" at bounding box center [97, 398] width 34 height 13
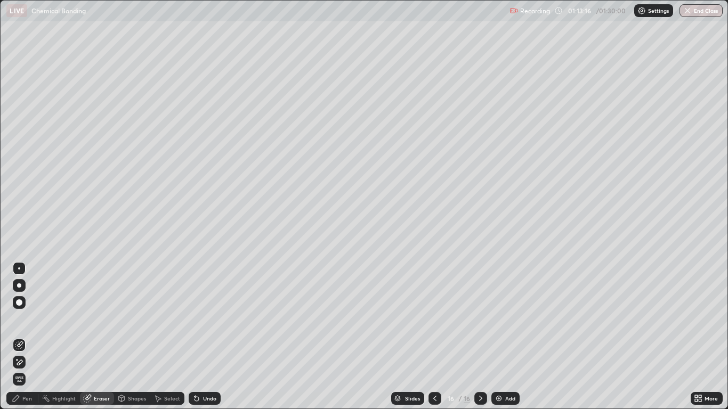
click at [27, 337] on div "Pen" at bounding box center [22, 398] width 32 height 13
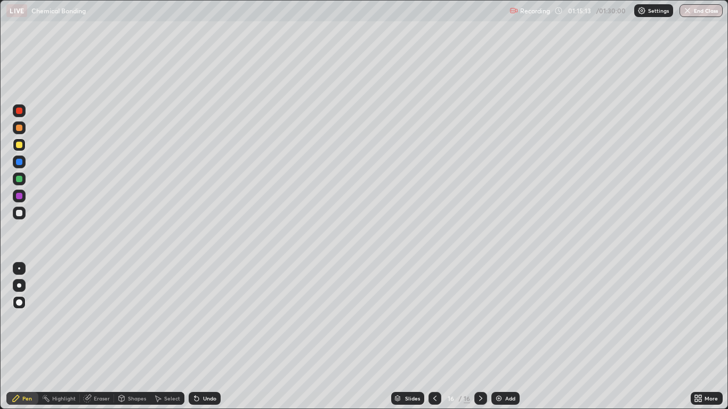
click at [206, 337] on div "Undo" at bounding box center [209, 398] width 13 height 5
click at [496, 337] on img at bounding box center [499, 398] width 9 height 9
click at [20, 179] on div at bounding box center [19, 179] width 6 height 6
click at [504, 337] on div "Add" at bounding box center [506, 398] width 28 height 13
click at [18, 146] on div at bounding box center [19, 145] width 6 height 6
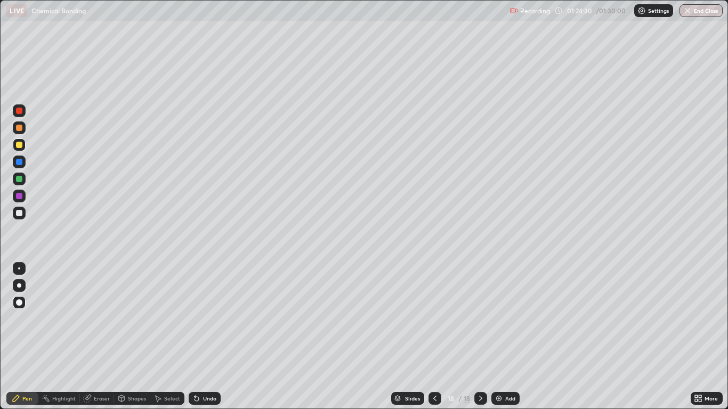
click at [510, 337] on div "Add" at bounding box center [506, 398] width 28 height 13
click at [208, 337] on div "Undo" at bounding box center [205, 398] width 32 height 13
click at [20, 180] on div at bounding box center [19, 179] width 6 height 6
click at [207, 337] on div "Undo" at bounding box center [209, 398] width 13 height 5
click at [100, 337] on div "Eraser" at bounding box center [102, 398] width 16 height 5
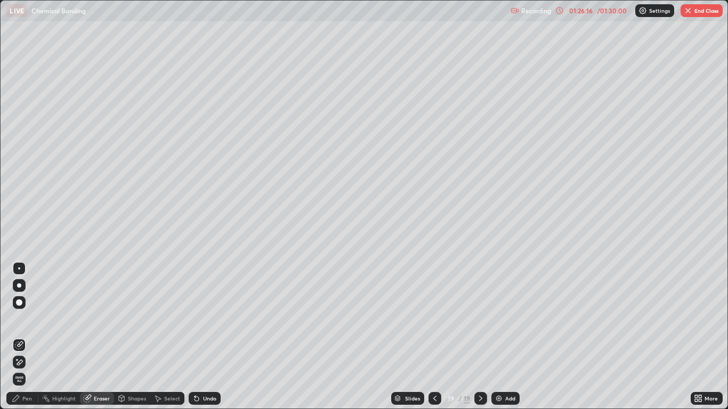
click at [26, 337] on div "Pen" at bounding box center [27, 398] width 10 height 5
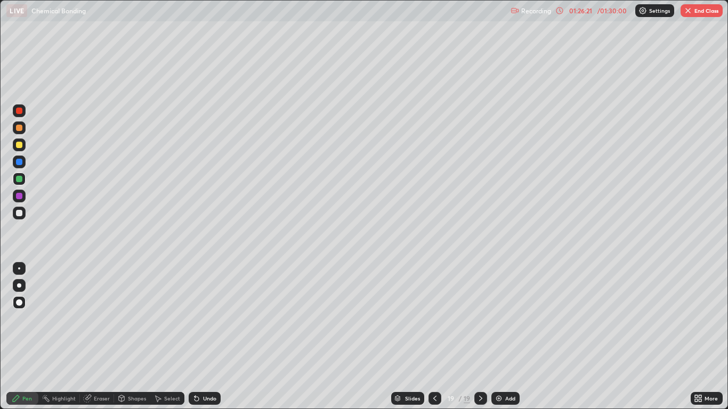
click at [203, 337] on div "Undo" at bounding box center [205, 398] width 32 height 13
click at [21, 147] on div at bounding box center [19, 145] width 6 height 6
click at [708, 10] on button "End Class" at bounding box center [702, 10] width 42 height 13
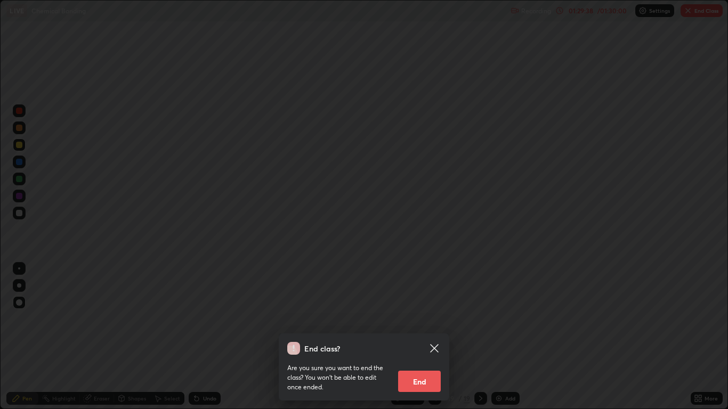
click at [419, 337] on button "End" at bounding box center [419, 381] width 43 height 21
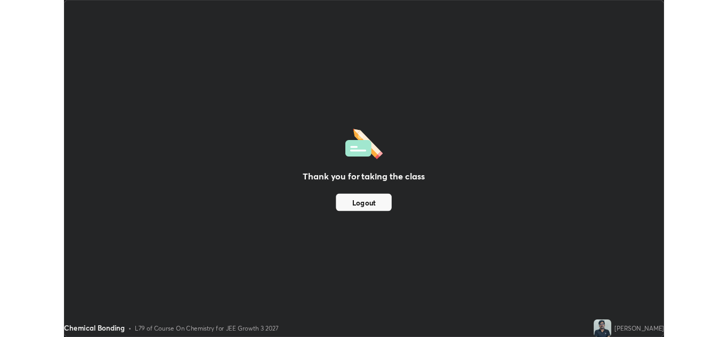
scroll to position [52971, 52581]
